Goal: Navigation & Orientation: Find specific page/section

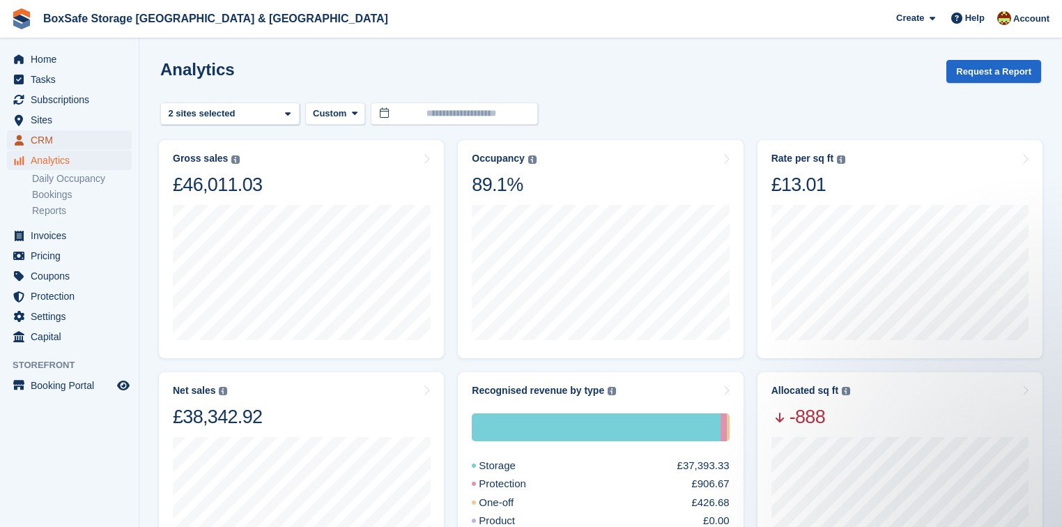
click at [70, 140] on span "CRM" at bounding box center [73, 140] width 84 height 20
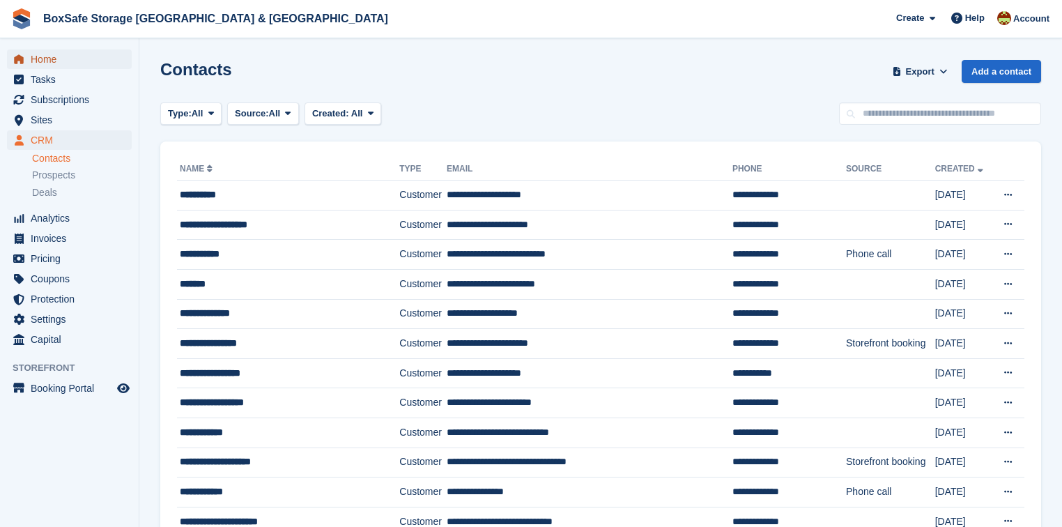
click at [69, 63] on span "Home" at bounding box center [73, 59] width 84 height 20
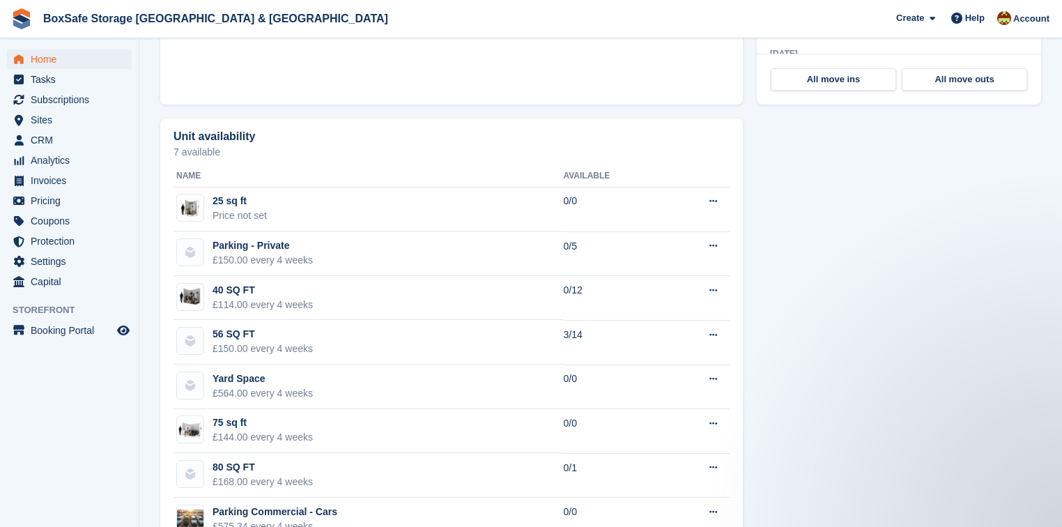
scroll to position [324, 0]
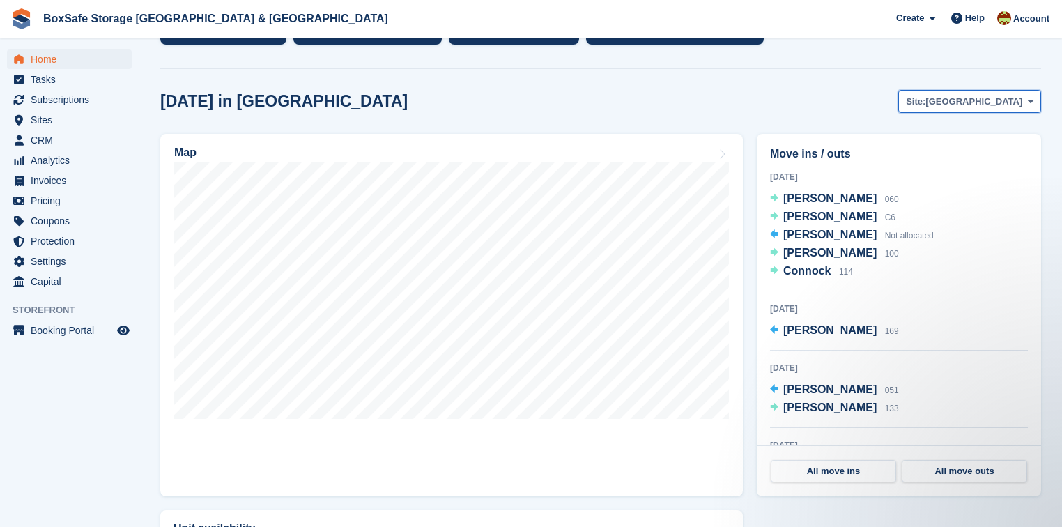
click at [999, 109] on button "Site: [GEOGRAPHIC_DATA]" at bounding box center [970, 101] width 143 height 23
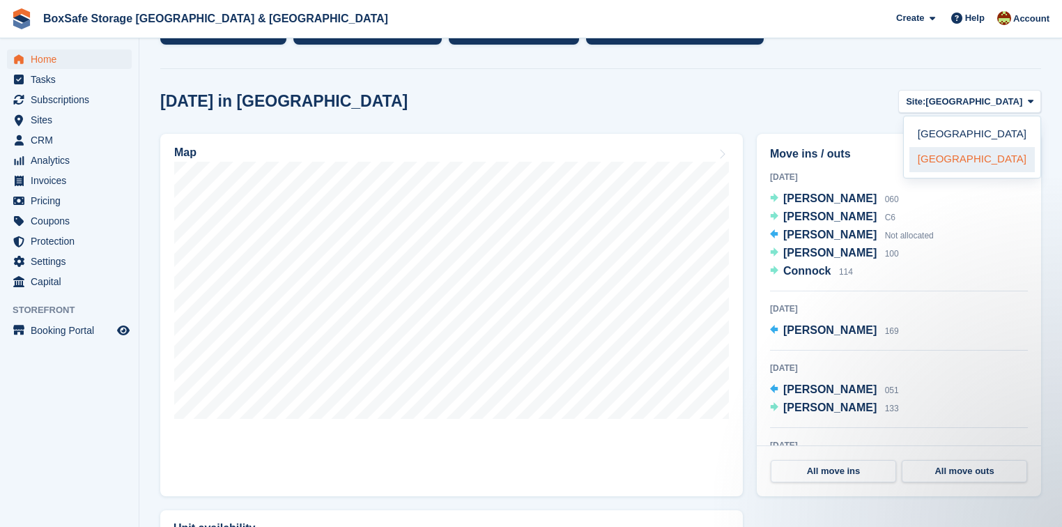
click at [966, 155] on link "[GEOGRAPHIC_DATA]" at bounding box center [972, 159] width 125 height 25
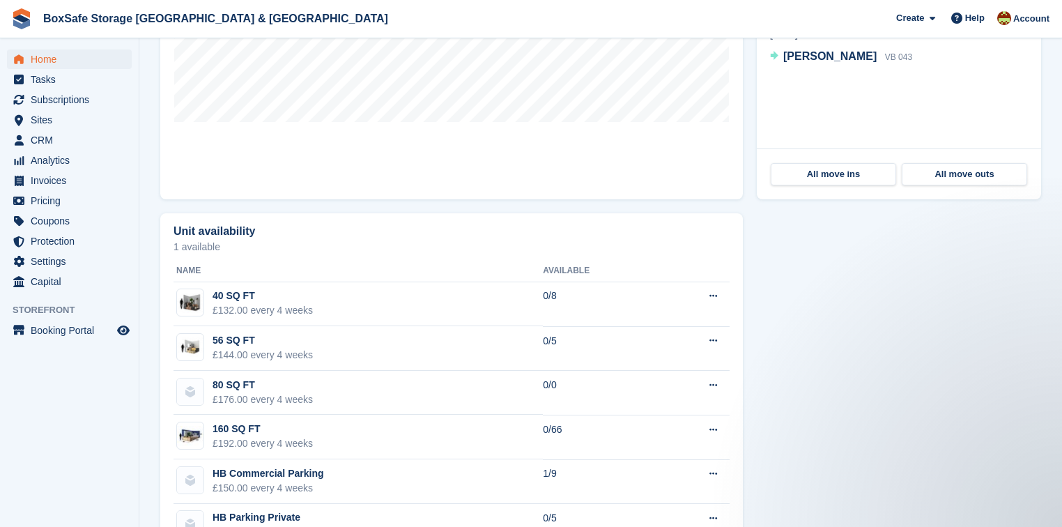
scroll to position [717, 0]
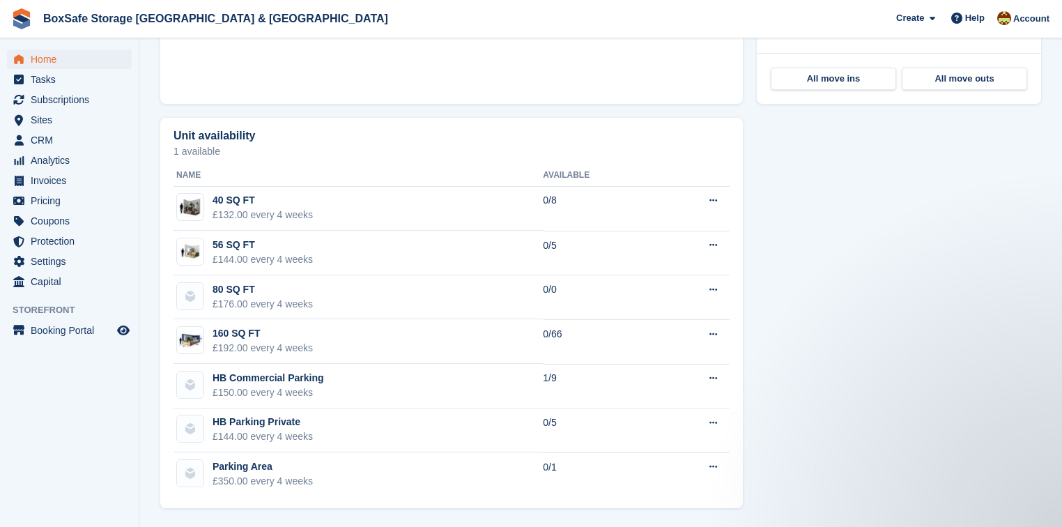
click at [820, 234] on div "Unit availability 1 available Name Available 40 SQ FT £132.00 every 4 weeks 0/8…" at bounding box center [600, 313] width 895 height 404
